Goal: Task Accomplishment & Management: Manage account settings

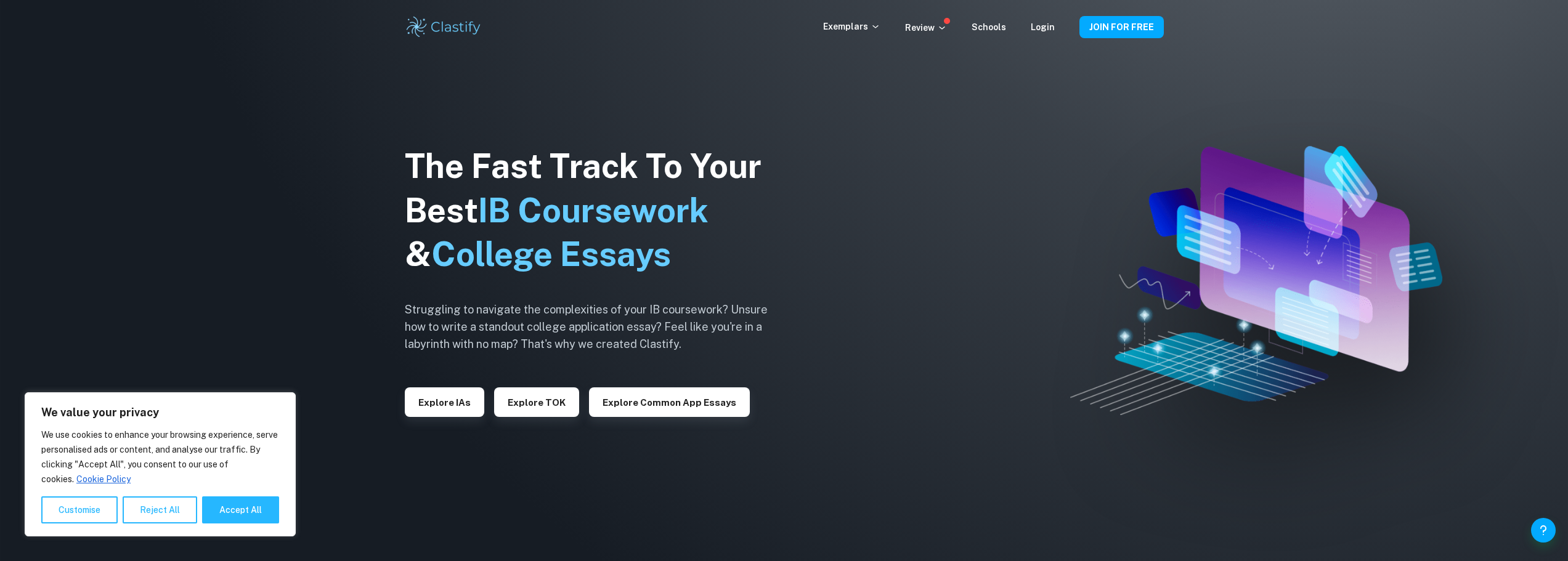
click at [1057, 23] on div "Exemplars Review Schools Login" at bounding box center [951, 27] width 256 height 15
click at [1051, 25] on link "Login" at bounding box center [1042, 26] width 24 height 10
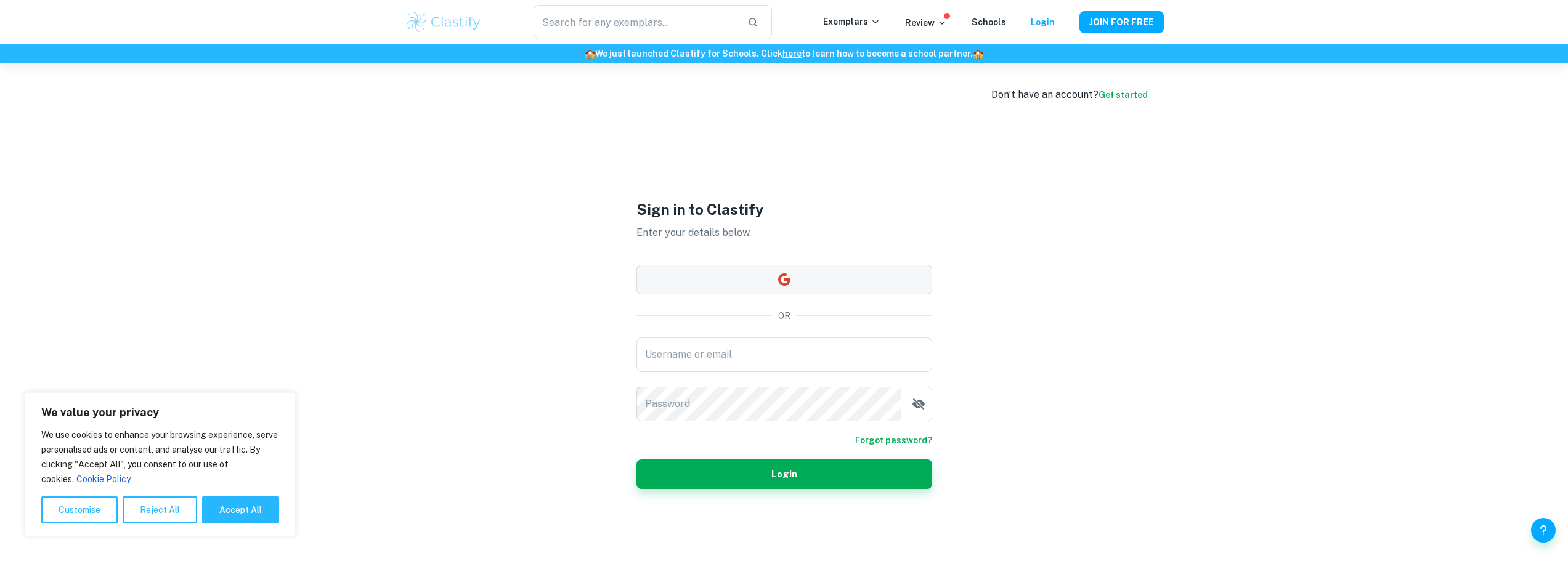
click at [750, 271] on button "button" at bounding box center [784, 280] width 296 height 30
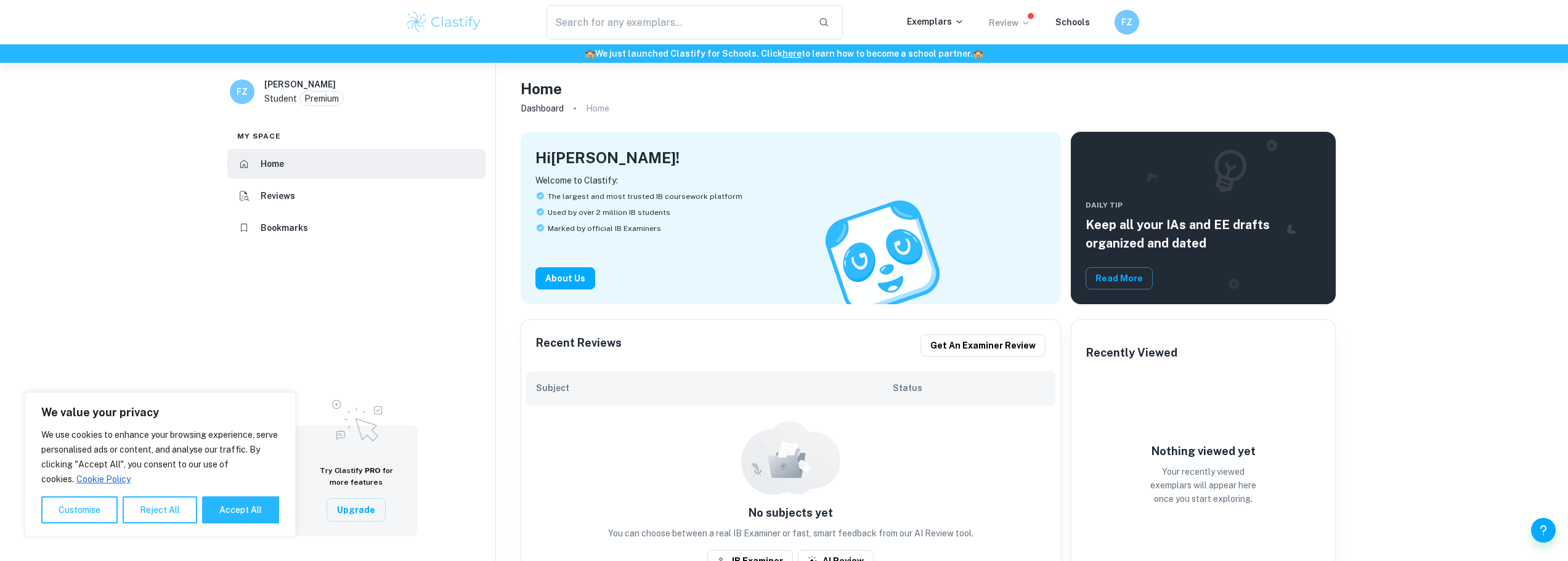
click at [1009, 21] on p "Review" at bounding box center [1009, 23] width 42 height 14
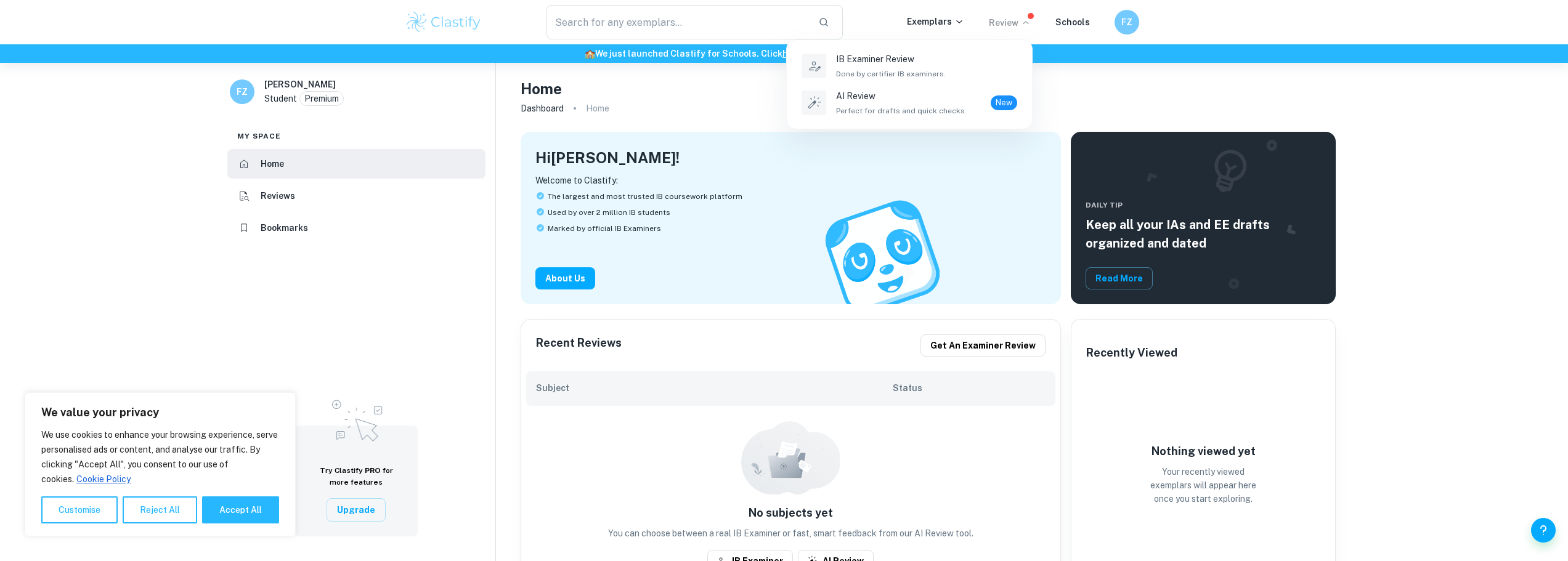
drag, startPoint x: 1108, startPoint y: 12, endPoint x: 1125, endPoint y: 17, distance: 17.7
click at [1109, 12] on div at bounding box center [784, 280] width 1568 height 561
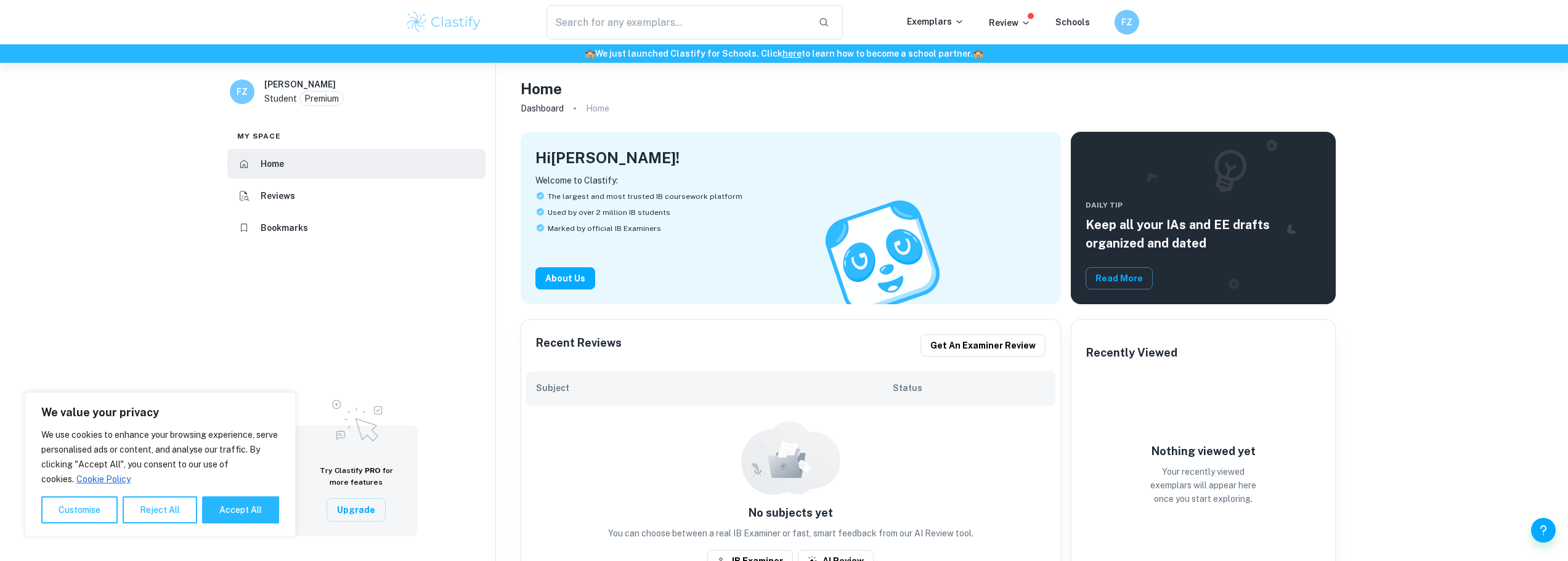
click at [1126, 17] on div "IB Examiner Review Done by certifier IB examiners. AI Review Perfect for drafts…" at bounding box center [784, 280] width 1568 height 561
click at [1129, 24] on h6 "FZ" at bounding box center [1126, 23] width 15 height 14
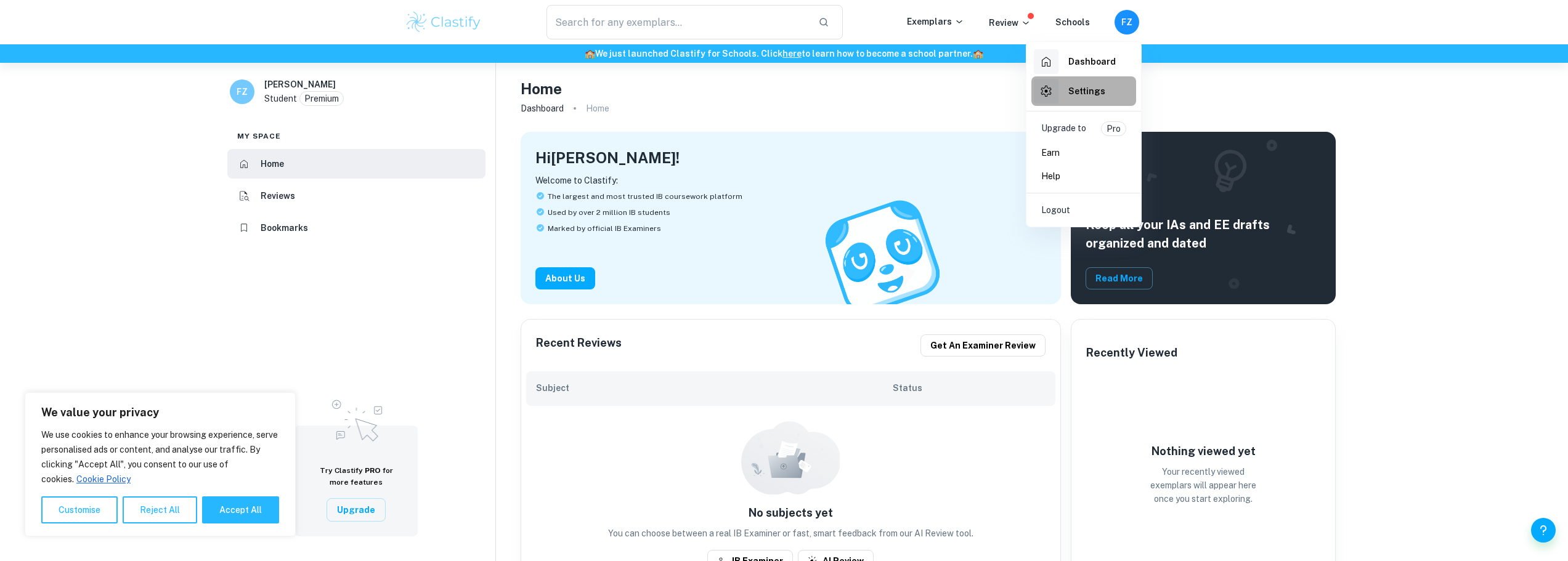
click at [1099, 97] on h6 "Settings" at bounding box center [1086, 91] width 37 height 14
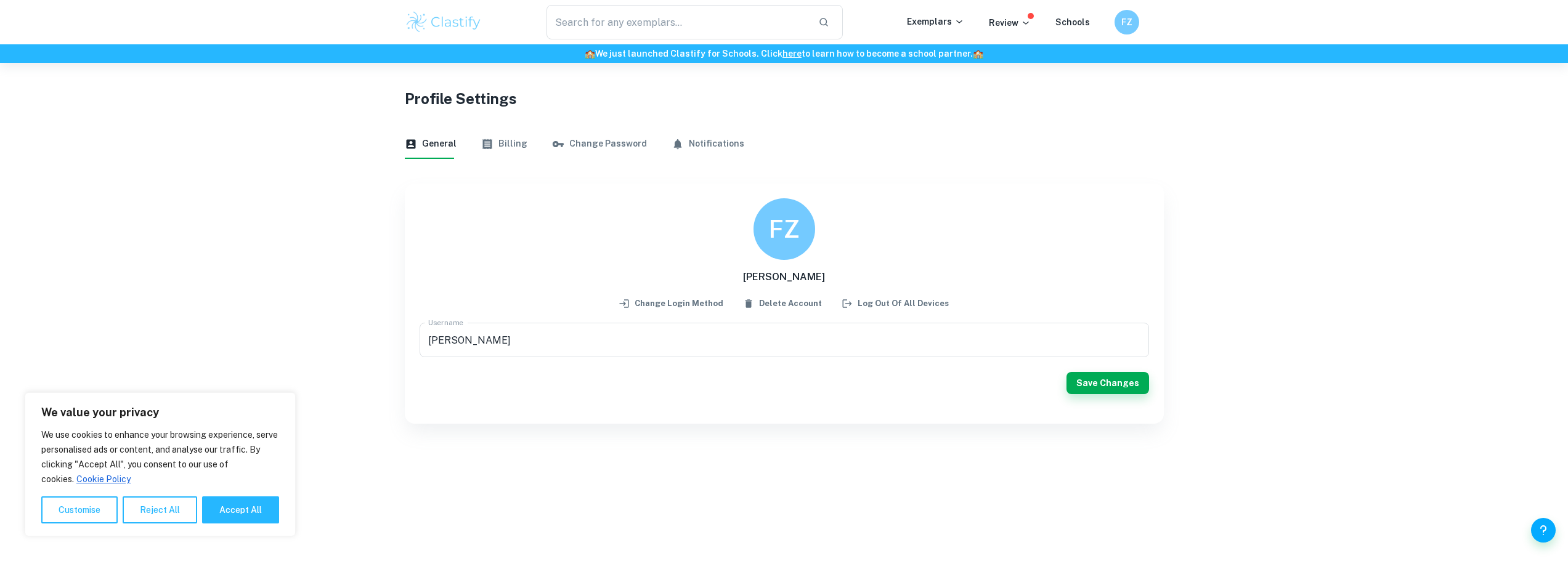
click at [524, 148] on div "General Billing Change Password Notifications" at bounding box center [784, 144] width 759 height 30
click at [511, 145] on button "Billing" at bounding box center [504, 144] width 46 height 30
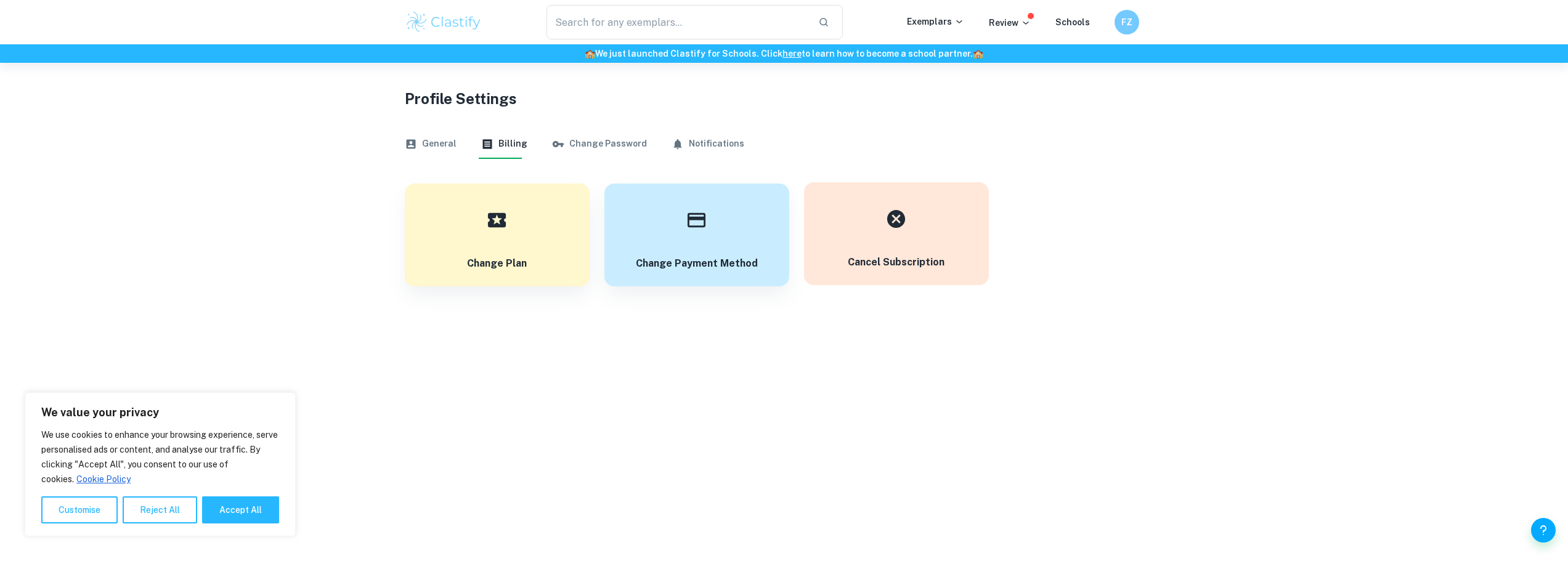
click at [918, 241] on button "Cancel subscription" at bounding box center [897, 234] width 185 height 103
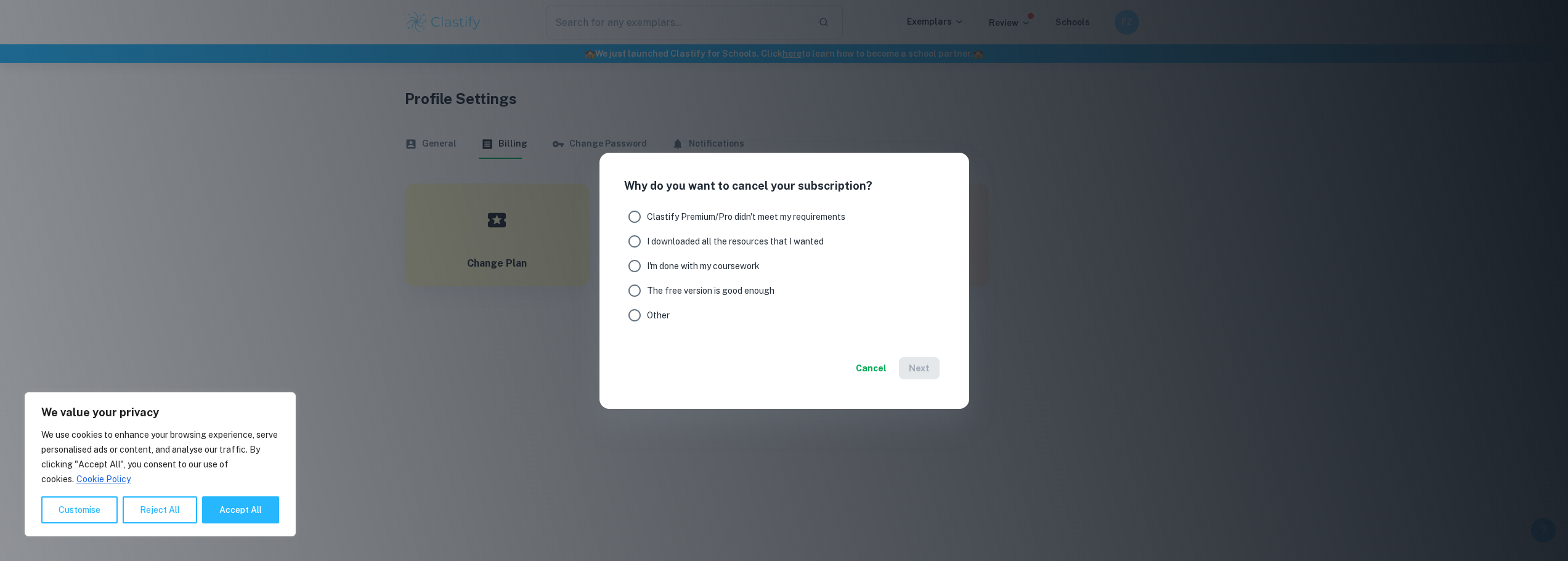
click at [648, 292] on span "The free version is good enough" at bounding box center [711, 290] width 128 height 14
click at [647, 292] on input "The free version is good enough" at bounding box center [635, 291] width 25 height 25
radio input "true"
click at [920, 364] on button "Next" at bounding box center [919, 368] width 41 height 22
